Goal: Transaction & Acquisition: Obtain resource

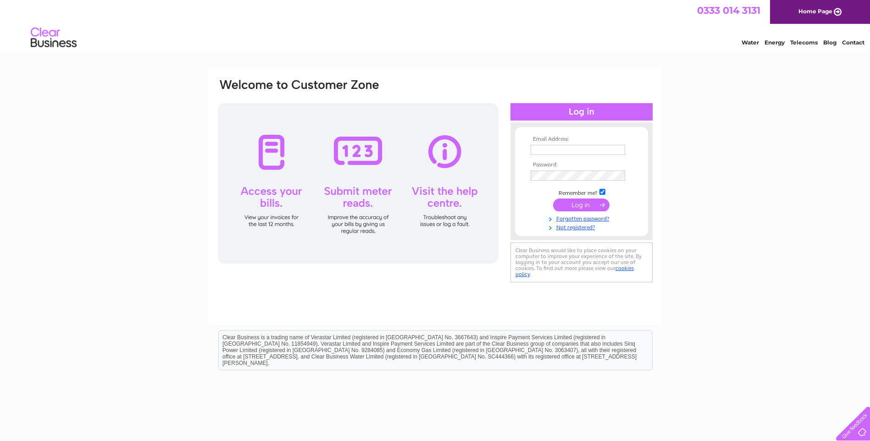
type input "accounts@edzellengineering.co.uk"
click at [583, 202] on input "submit" at bounding box center [581, 205] width 56 height 13
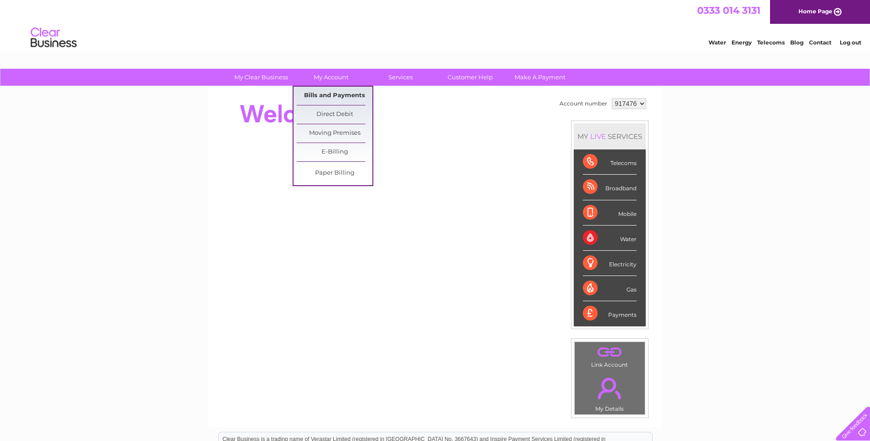
click at [337, 95] on link "Bills and Payments" at bounding box center [335, 96] width 76 height 18
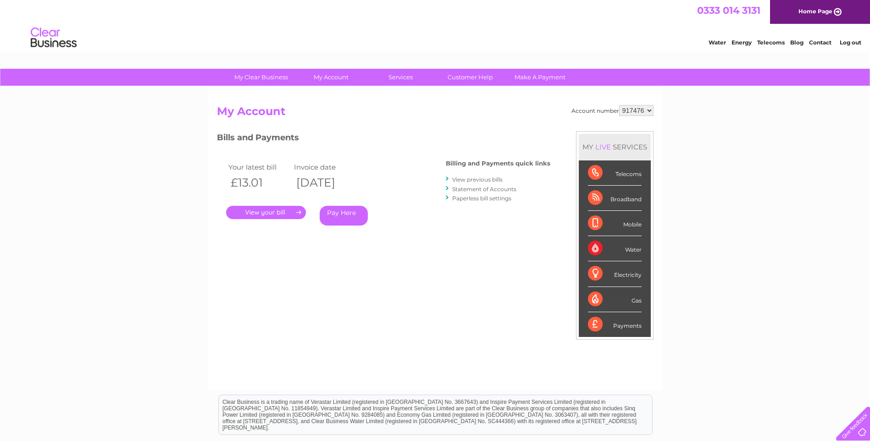
click at [284, 213] on link "." at bounding box center [266, 212] width 80 height 13
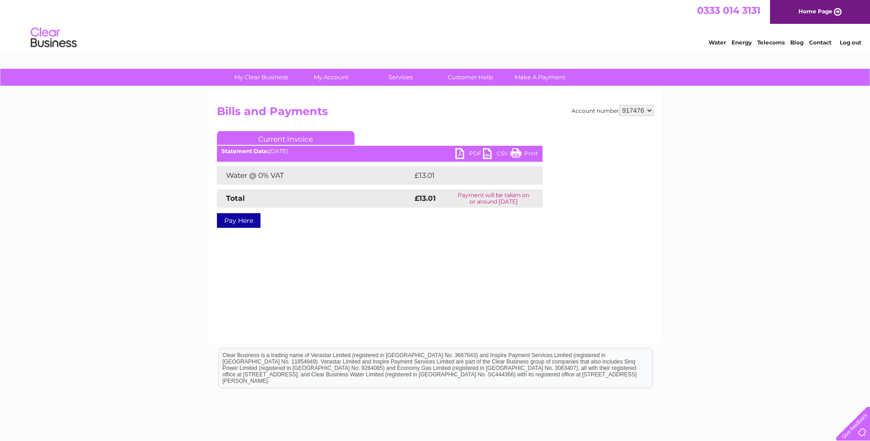
click at [458, 153] on link "PDF" at bounding box center [470, 154] width 28 height 13
